Goal: Navigation & Orientation: Find specific page/section

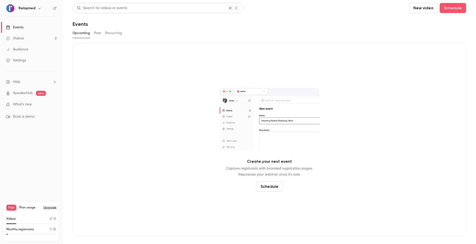
click at [31, 48] on link "Audience" at bounding box center [31, 49] width 63 height 11
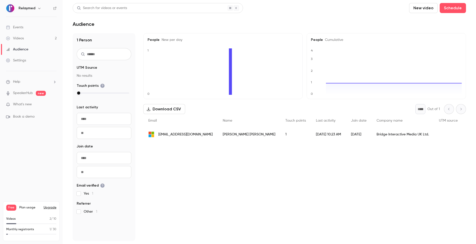
click at [25, 105] on span "What's new" at bounding box center [22, 104] width 19 height 5
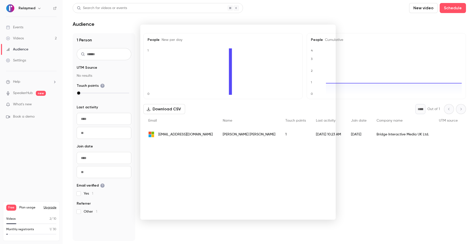
click at [350, 168] on div at bounding box center [238, 122] width 476 height 244
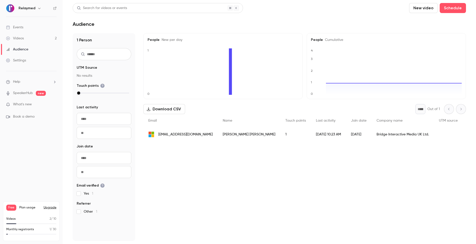
click at [25, 96] on ul "Help SpeakerHub new What's new Book a demo" at bounding box center [31, 99] width 63 height 56
click at [26, 91] on link "SpeakerHub" at bounding box center [23, 92] width 20 height 5
